Goal: Task Accomplishment & Management: Manage account settings

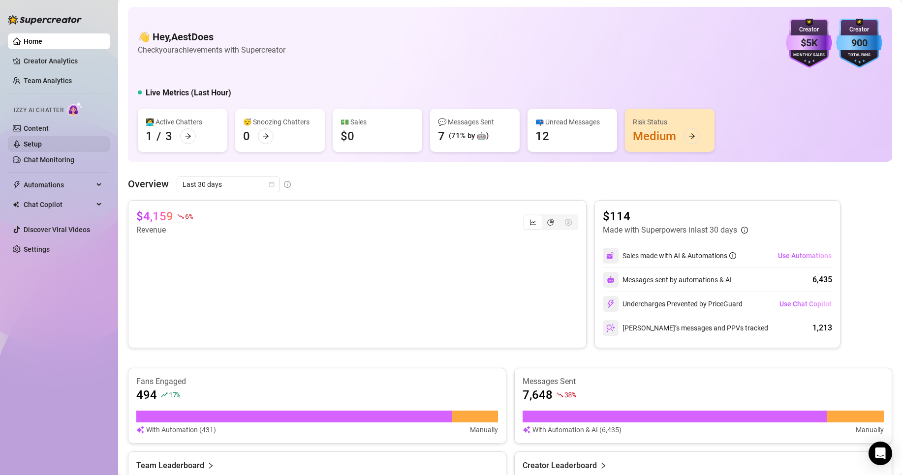
click at [42, 148] on link "Setup" at bounding box center [33, 144] width 18 height 8
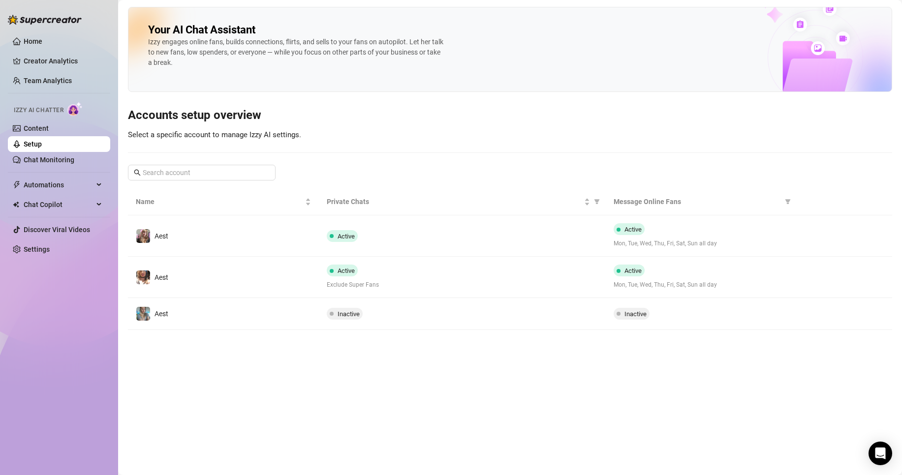
drag, startPoint x: 679, startPoint y: 244, endPoint x: 676, endPoint y: 237, distance: 7.5
click at [679, 244] on span "Mon, Tue, Wed, Thu, Fri, Sat, Sun all day" at bounding box center [701, 243] width 175 height 9
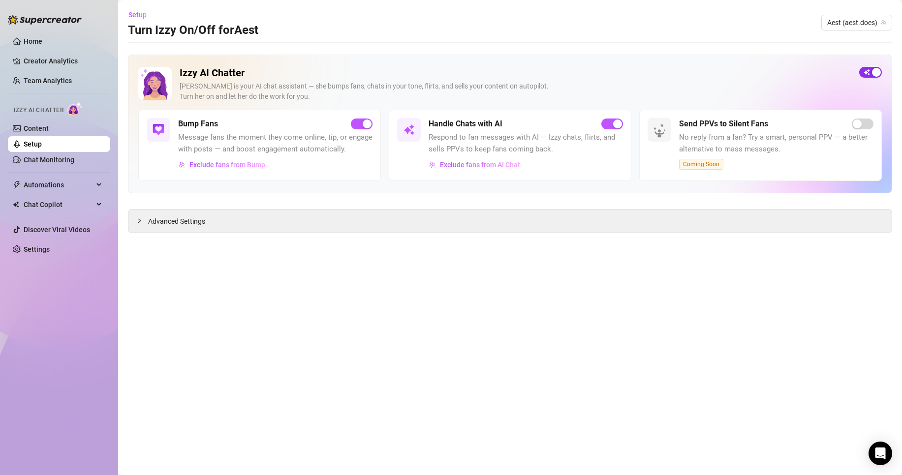
click at [878, 71] on div "button" at bounding box center [876, 72] width 9 height 9
click at [48, 156] on link "Chat Monitoring" at bounding box center [49, 160] width 51 height 8
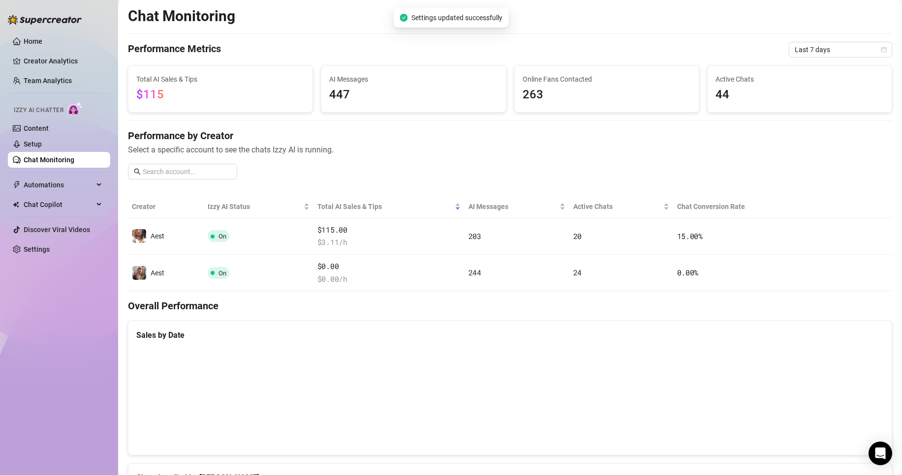
click at [48, 156] on link "Chat Monitoring" at bounding box center [49, 160] width 51 height 8
click at [42, 146] on link "Setup" at bounding box center [33, 144] width 18 height 8
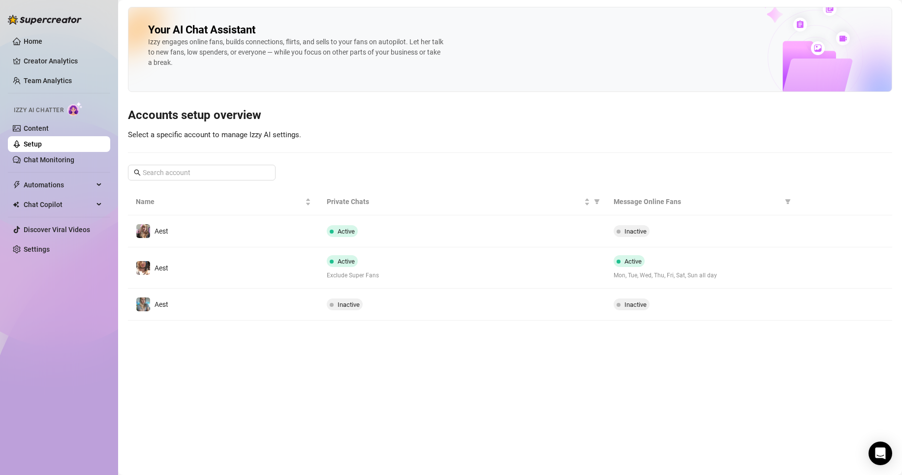
drag, startPoint x: 494, startPoint y: 274, endPoint x: 587, endPoint y: 269, distance: 93.1
click at [500, 274] on span "Exclude Super Fans" at bounding box center [462, 275] width 271 height 9
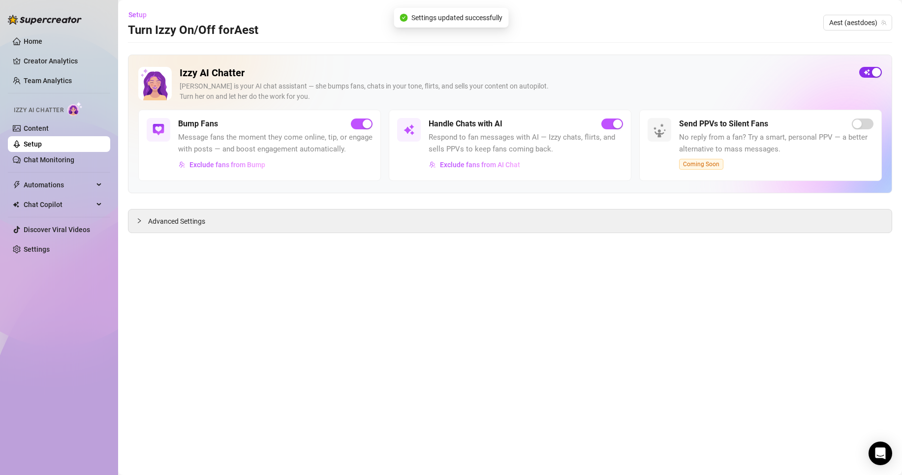
click at [868, 70] on span "button" at bounding box center [870, 72] width 23 height 11
drag, startPoint x: 33, startPoint y: 56, endPoint x: 39, endPoint y: 53, distance: 6.6
click at [34, 56] on link "Creator Analytics" at bounding box center [63, 61] width 79 height 16
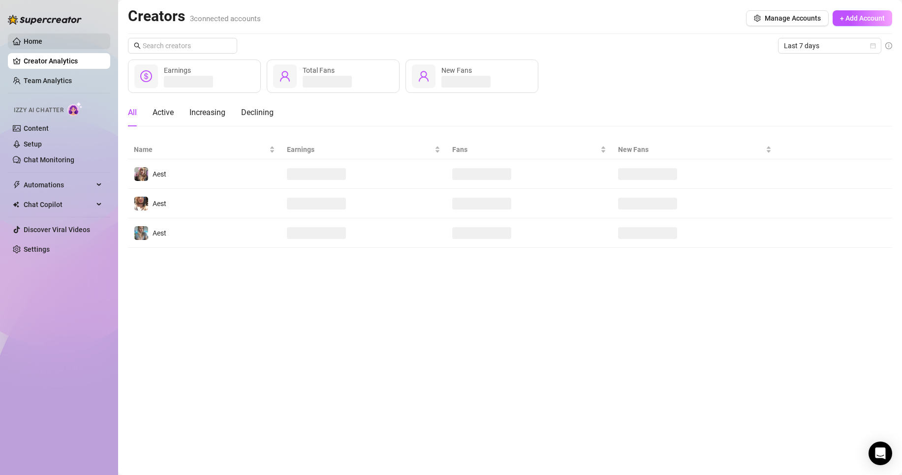
click at [42, 45] on link "Home" at bounding box center [33, 41] width 19 height 8
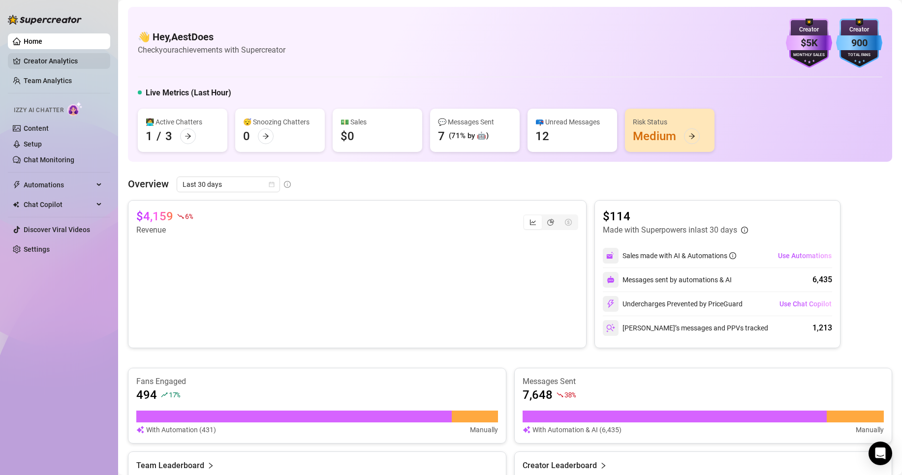
click at [72, 68] on link "Creator Analytics" at bounding box center [63, 61] width 79 height 16
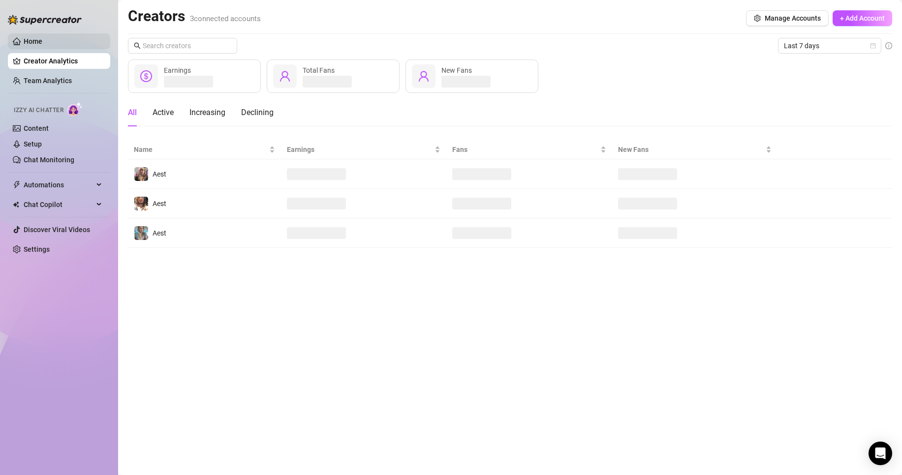
click at [42, 39] on link "Home" at bounding box center [33, 41] width 19 height 8
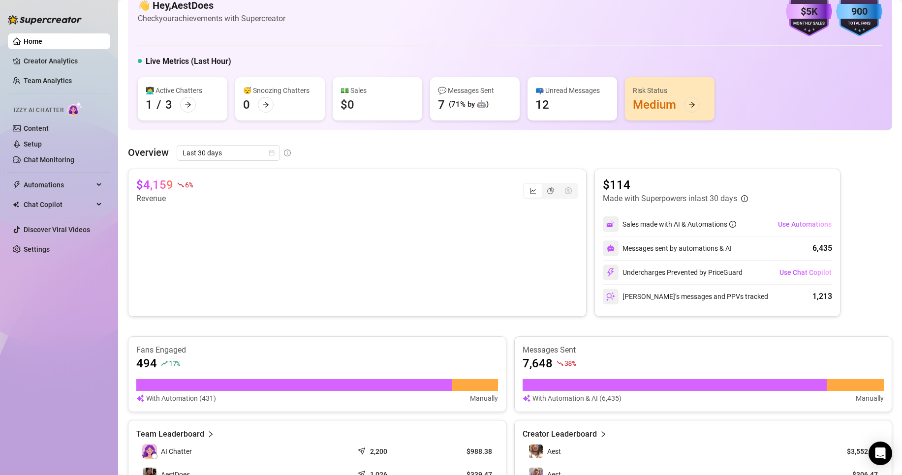
scroll to position [49, 0]
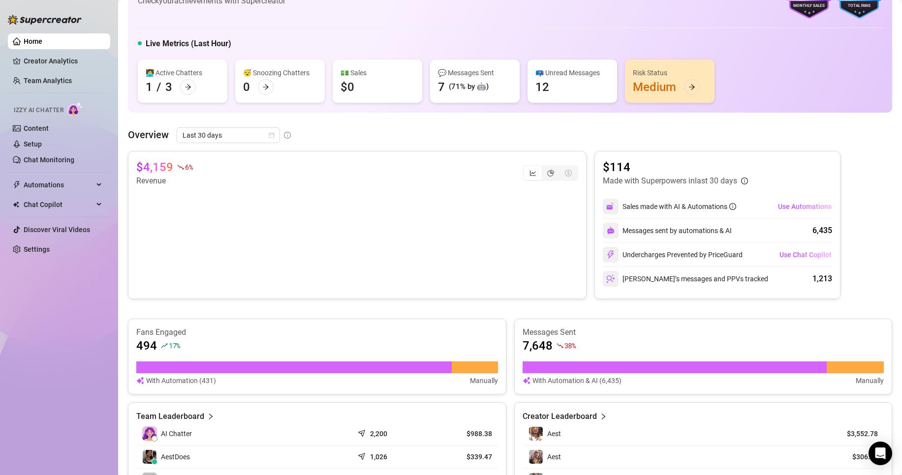
click at [157, 88] on div "👩‍💻 Active Chatters 1 / 3" at bounding box center [183, 81] width 90 height 43
click at [185, 82] on div at bounding box center [188, 87] width 16 height 16
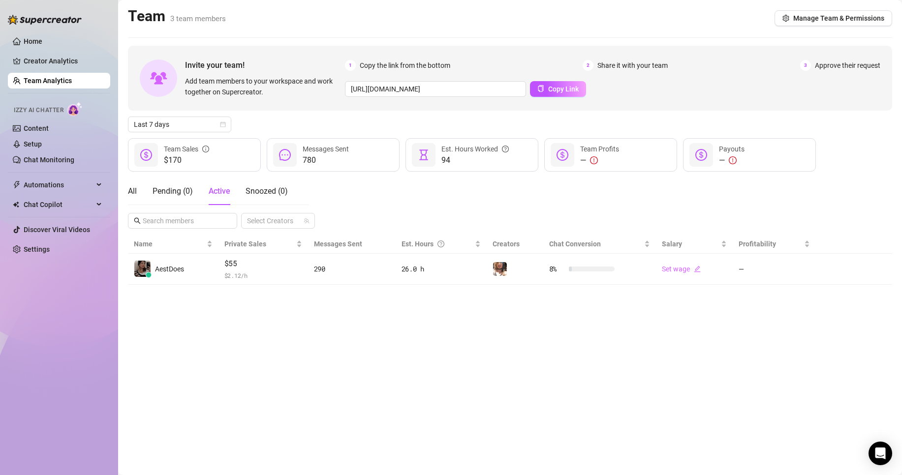
click at [141, 197] on div "All Pending ( 0 ) Active Snoozed ( 0 )" at bounding box center [208, 192] width 160 height 28
click at [138, 197] on div "All Pending ( 0 ) Active Snoozed ( 0 )" at bounding box center [208, 192] width 160 height 28
click at [128, 190] on div "All" at bounding box center [132, 191] width 9 height 12
